Goal: Task Accomplishment & Management: Use online tool/utility

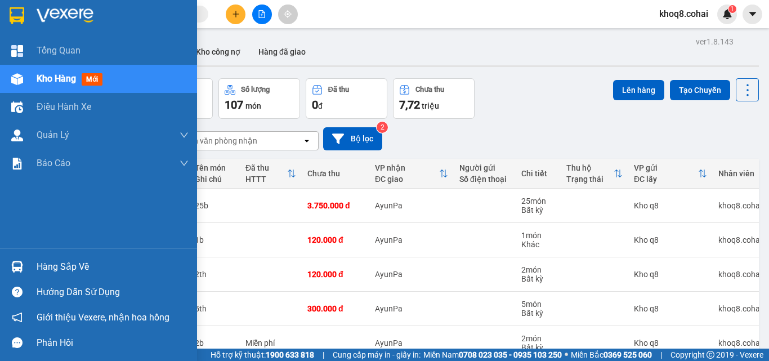
click at [16, 266] on img at bounding box center [17, 267] width 12 height 12
click at [16, 266] on div "Tổng Quan Kho hàng mới Điều hành xe Quản Lý Quản lý chuyến Quản lý khách hàng Q…" at bounding box center [98, 180] width 197 height 361
click at [82, 265] on div "Hàng sắp về" at bounding box center [113, 267] width 152 height 17
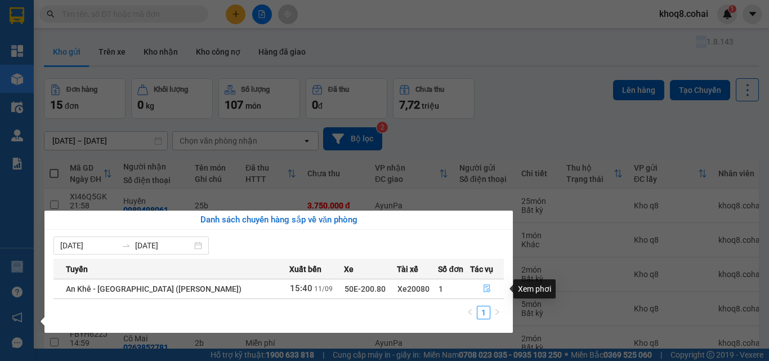
click at [483, 286] on icon "file-done" at bounding box center [487, 288] width 8 height 8
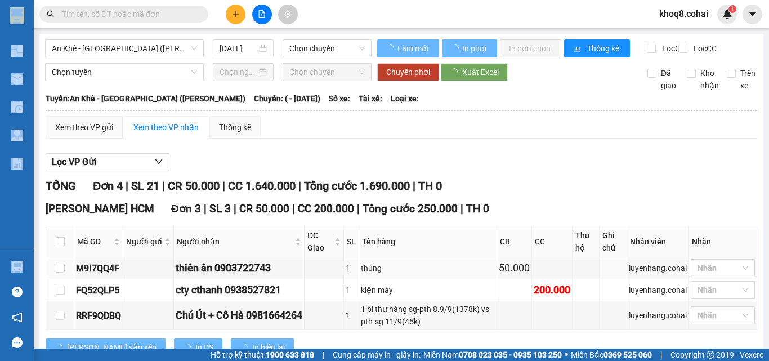
type input "11/09/2025"
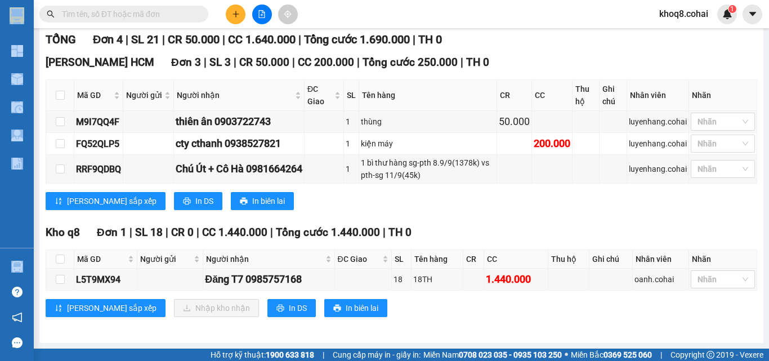
scroll to position [156, 0]
